Goal: Understand process/instructions: Learn how to perform a task or action

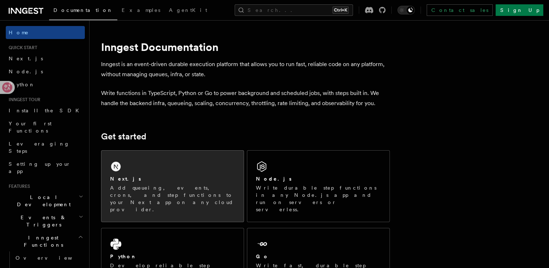
click at [176, 161] on div "Next.js Add queueing, events, crons, and step functions to your Next app on any…" at bounding box center [172, 185] width 142 height 71
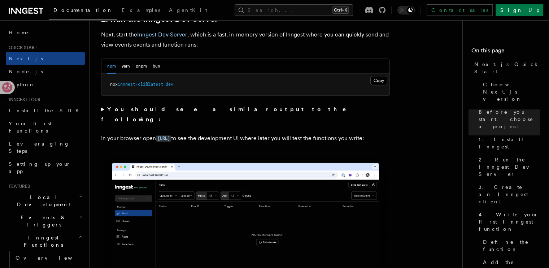
scroll to position [505, 0]
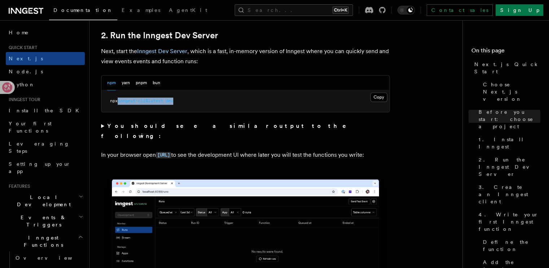
drag, startPoint x: 188, startPoint y: 98, endPoint x: 121, endPoint y: 96, distance: 66.4
click at [121, 96] on pre "npx inngest-cli@latest dev" at bounding box center [245, 101] width 288 height 22
click at [136, 82] on button "pnpm" at bounding box center [141, 82] width 11 height 15
drag, startPoint x: 206, startPoint y: 99, endPoint x: 109, endPoint y: 104, distance: 97.5
click at [109, 104] on pre "pnpm dlx inngest-cli@latest dev" at bounding box center [245, 101] width 288 height 22
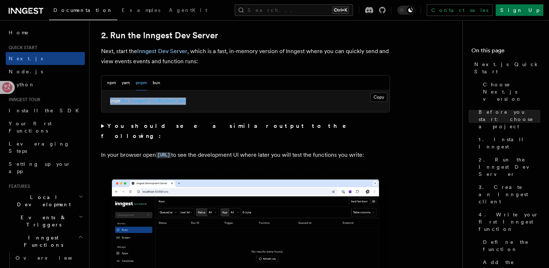
copy span "pnpm dlx inngest-cli@latest dev"
